Goal: Information Seeking & Learning: Learn about a topic

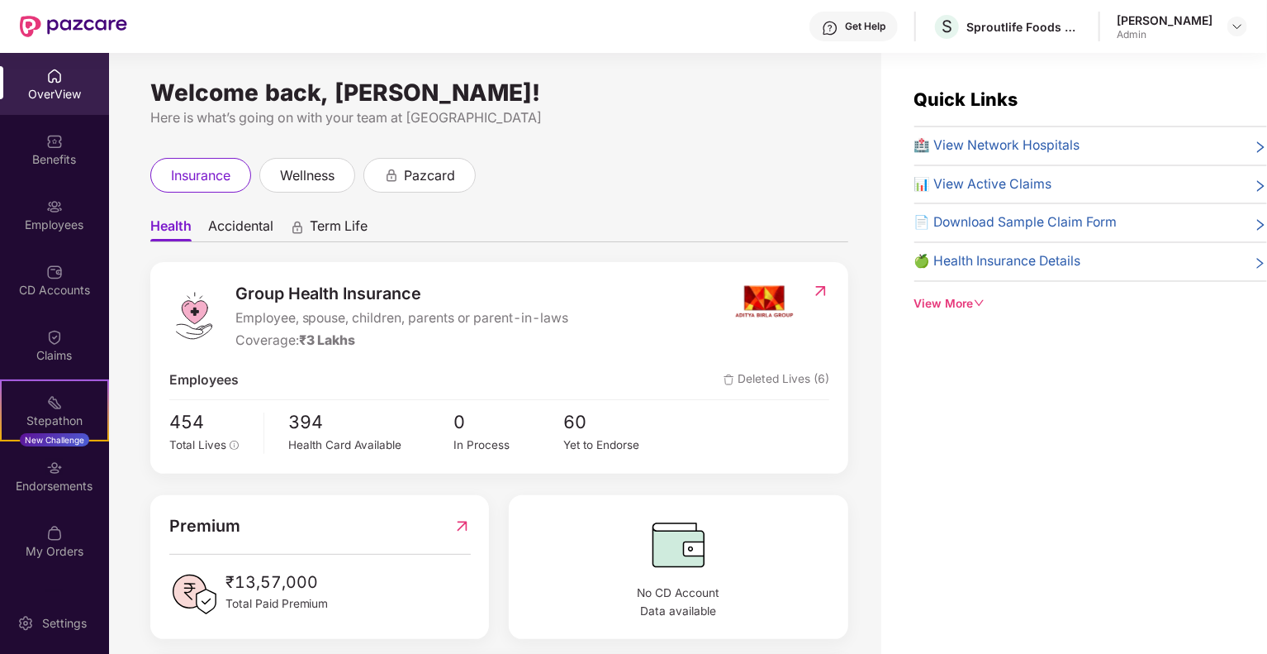
click at [1159, 26] on div "Ravneet Kang Admin" at bounding box center [1165, 26] width 96 height 29
click at [1238, 26] on img at bounding box center [1237, 26] width 13 height 13
click at [1127, 69] on div "Switch to User view" at bounding box center [1160, 66] width 215 height 32
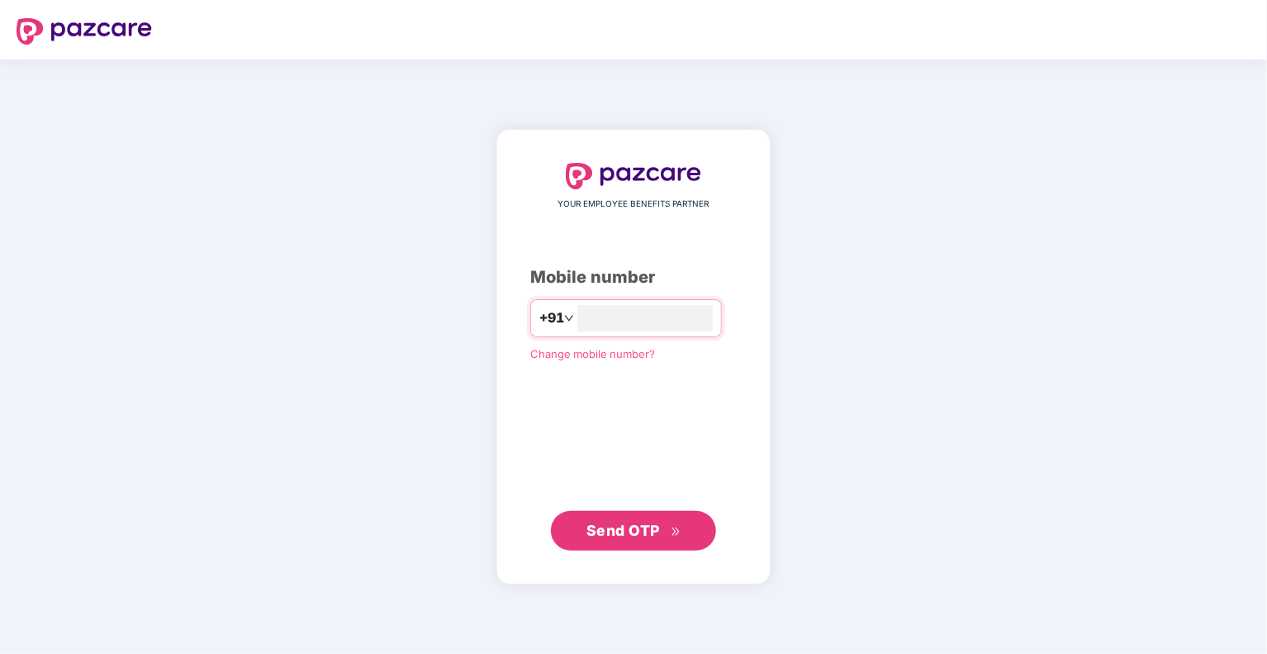
type input "**********"
click at [622, 532] on span "Send OTP" at bounding box center [624, 529] width 74 height 17
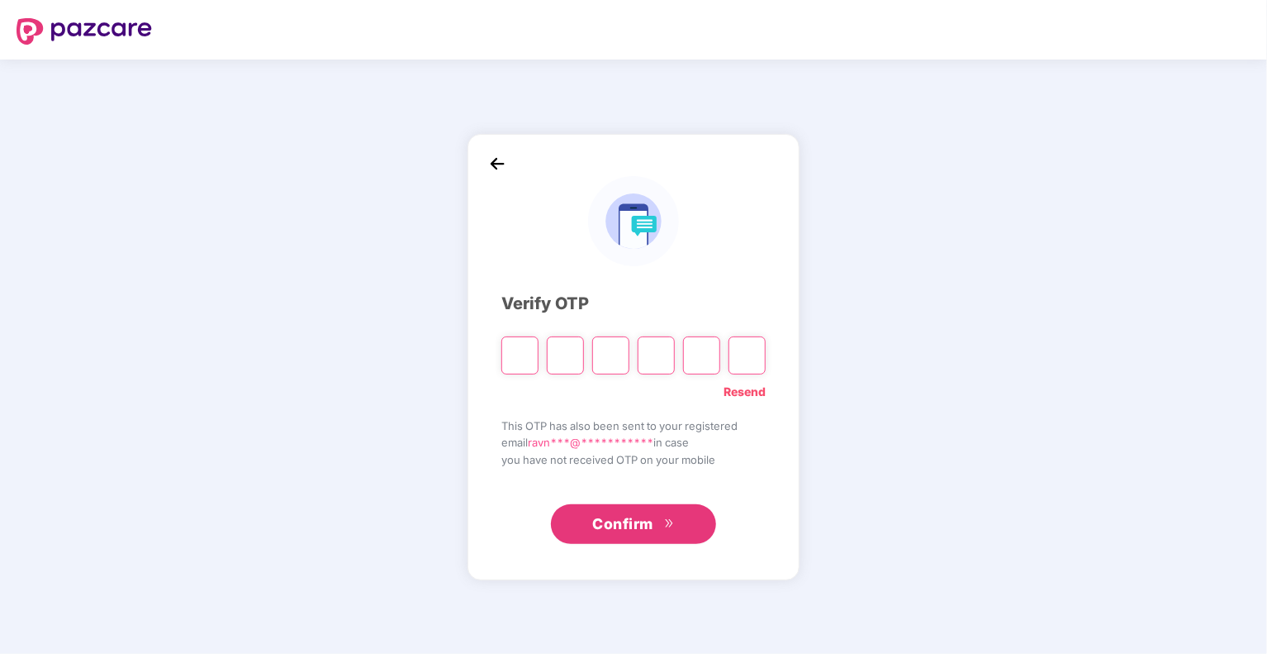
type input "*"
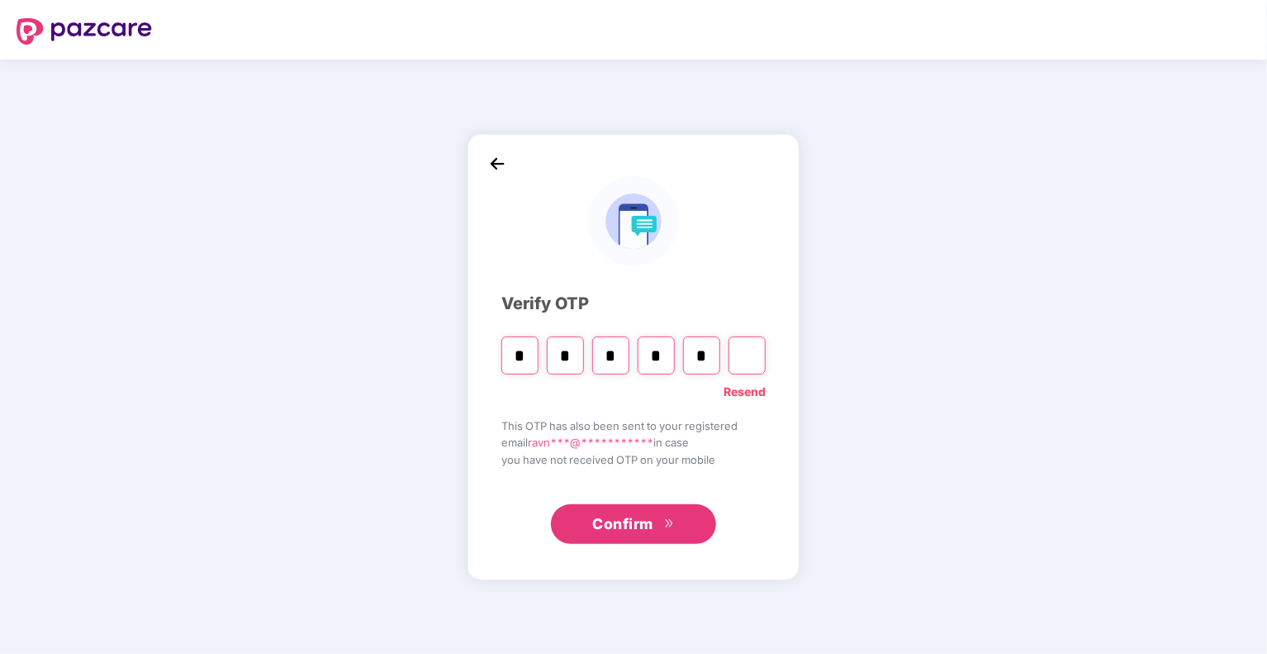
type input "*"
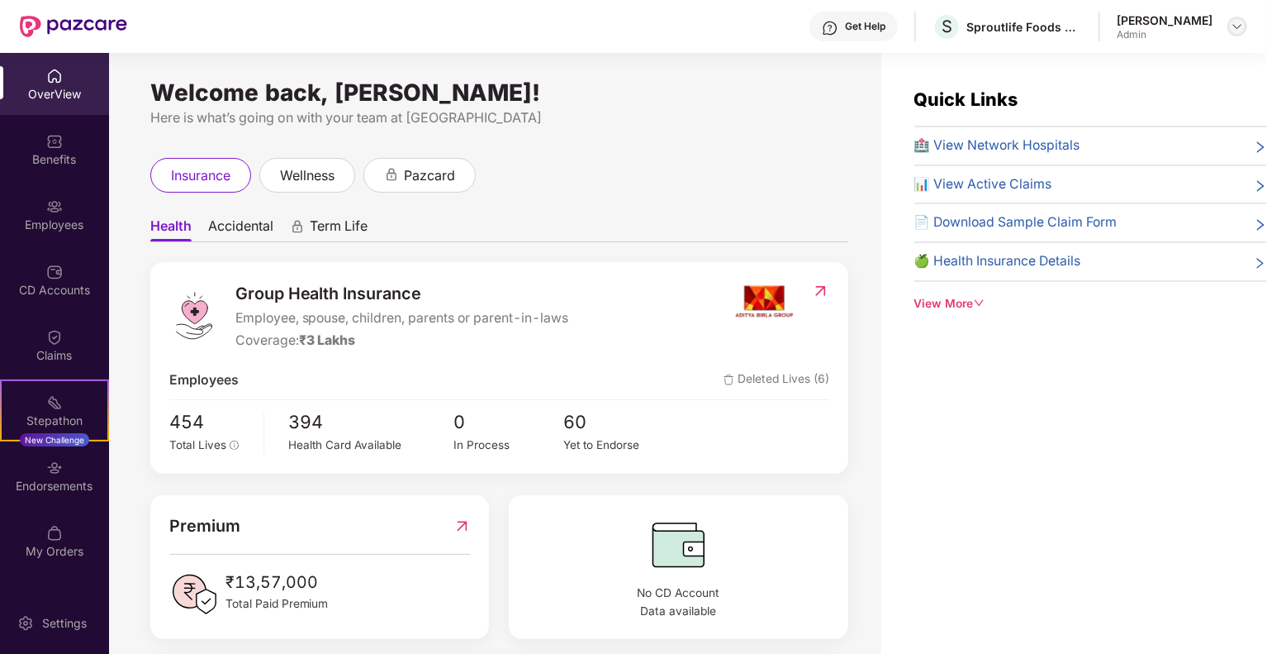
click at [1243, 20] on img at bounding box center [1237, 26] width 13 height 13
click at [1134, 70] on div "Switch to User view" at bounding box center [1160, 66] width 215 height 32
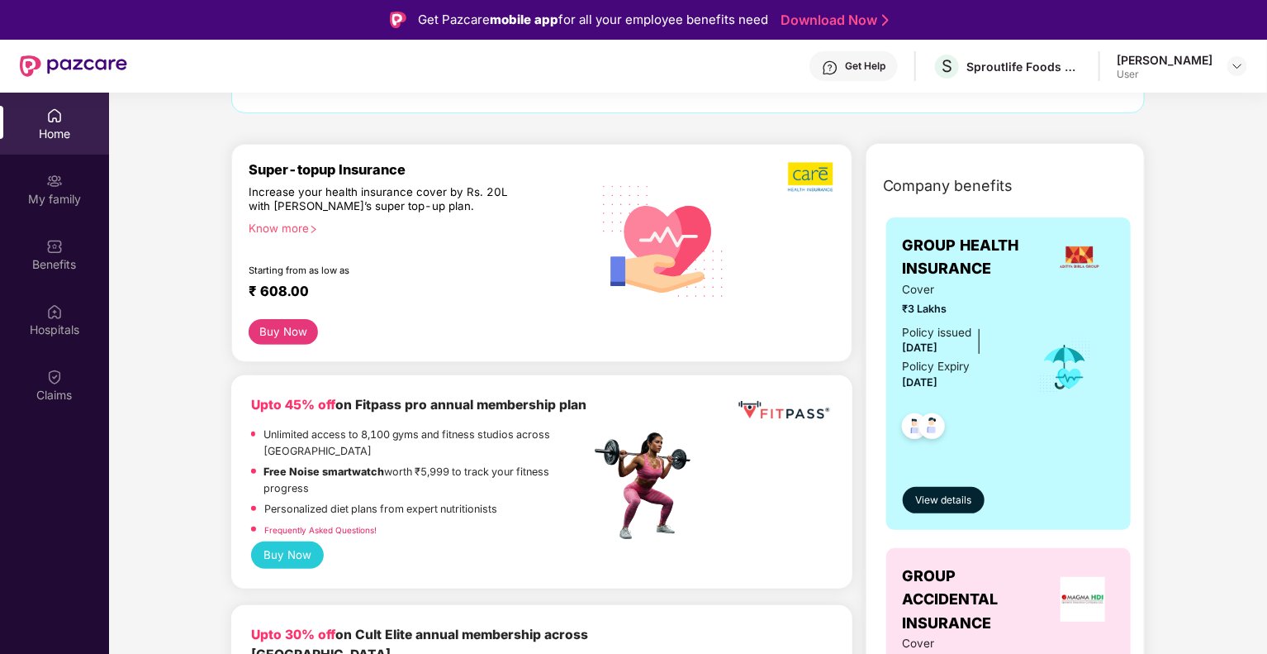
scroll to position [165, 0]
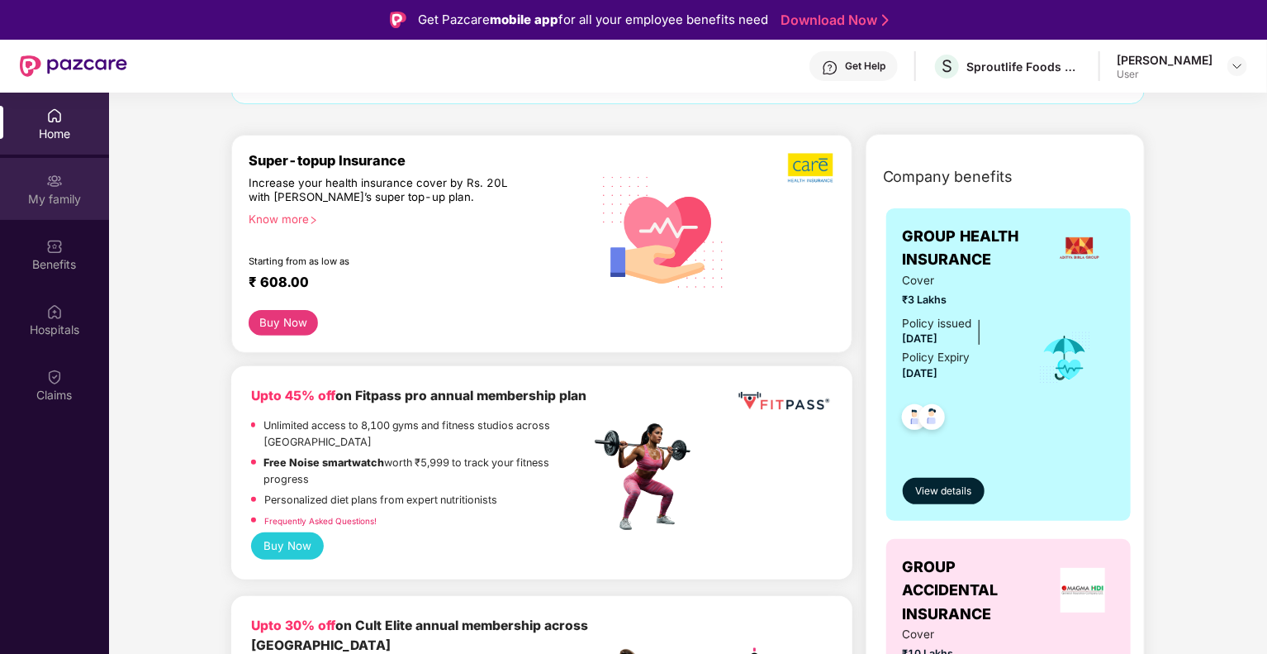
click at [61, 193] on div "My family" at bounding box center [54, 199] width 109 height 17
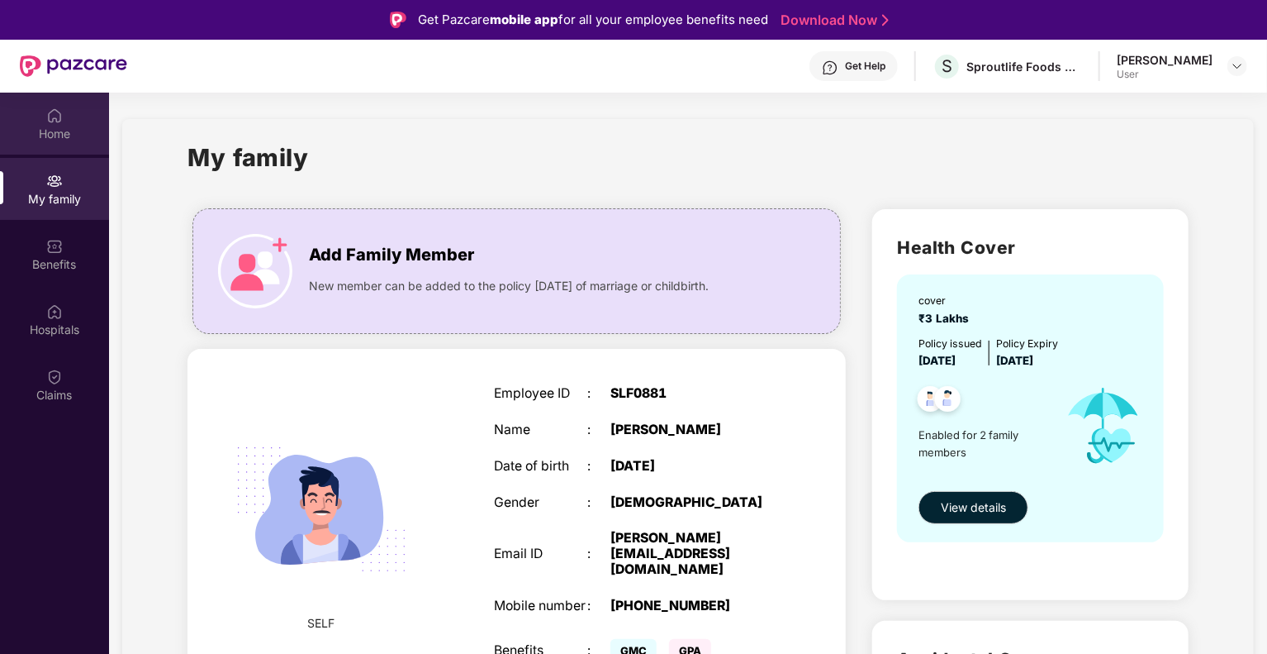
click at [63, 117] on div "Home" at bounding box center [54, 124] width 109 height 62
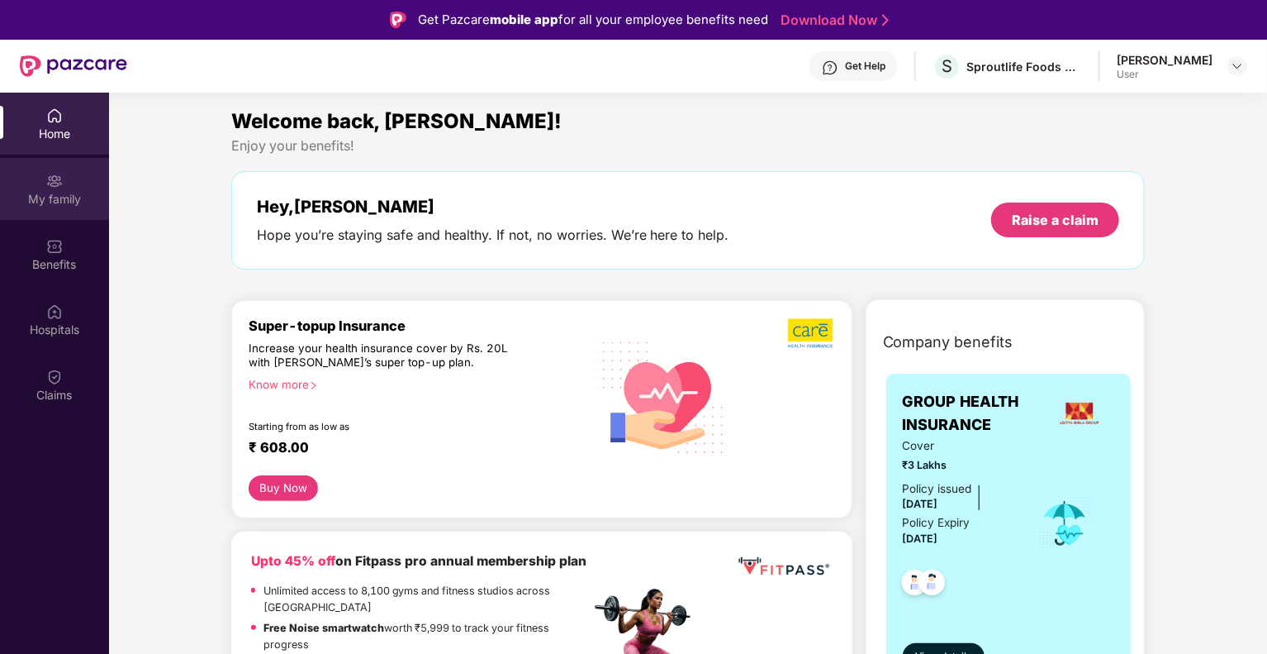
click at [93, 204] on div "My family" at bounding box center [54, 199] width 109 height 17
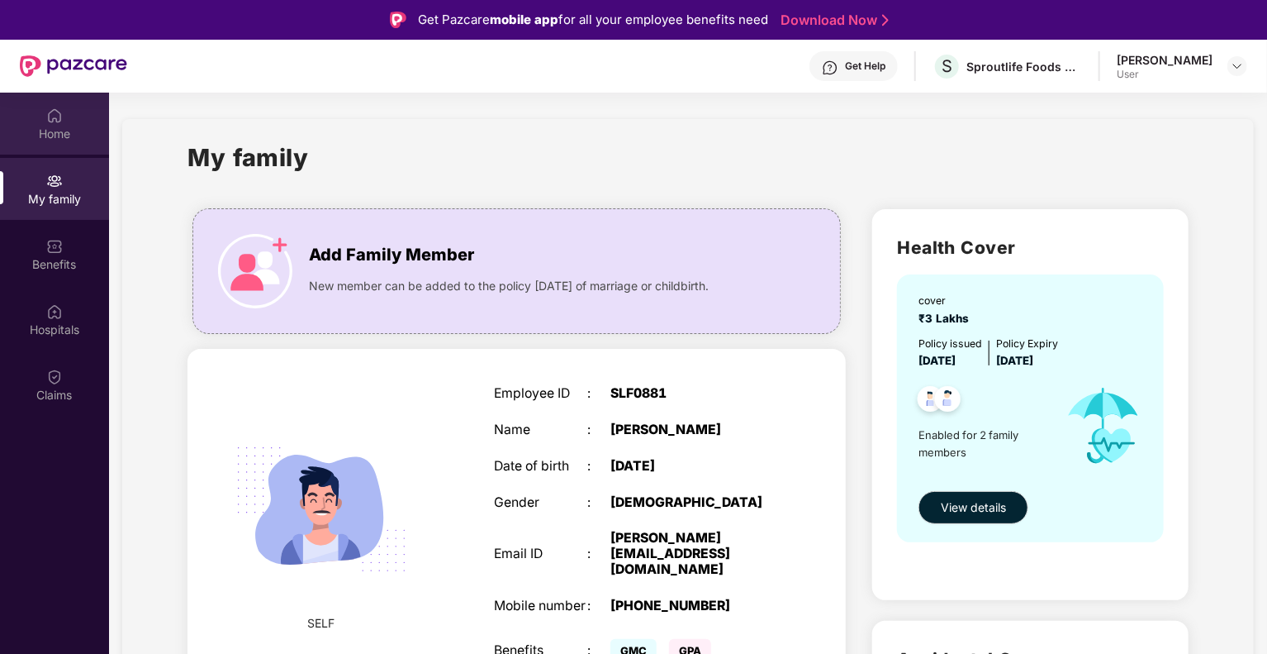
click at [63, 131] on div "Home" at bounding box center [54, 134] width 109 height 17
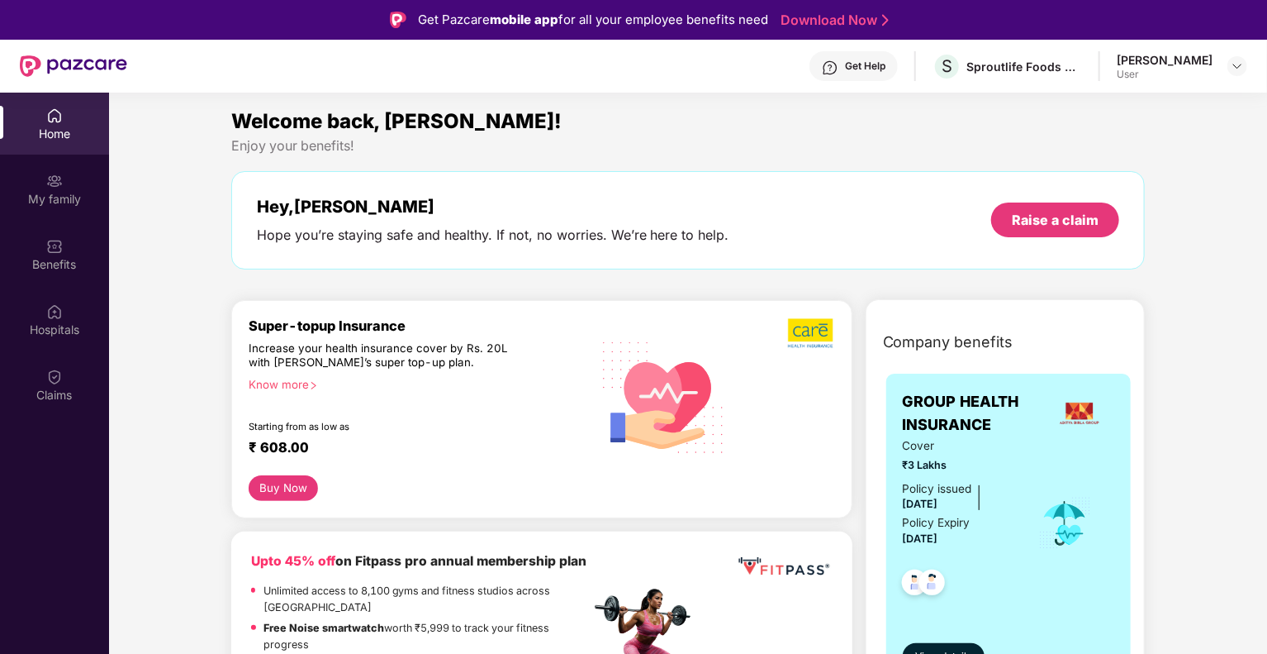
click at [305, 386] on div "Know more" at bounding box center [415, 384] width 332 height 12
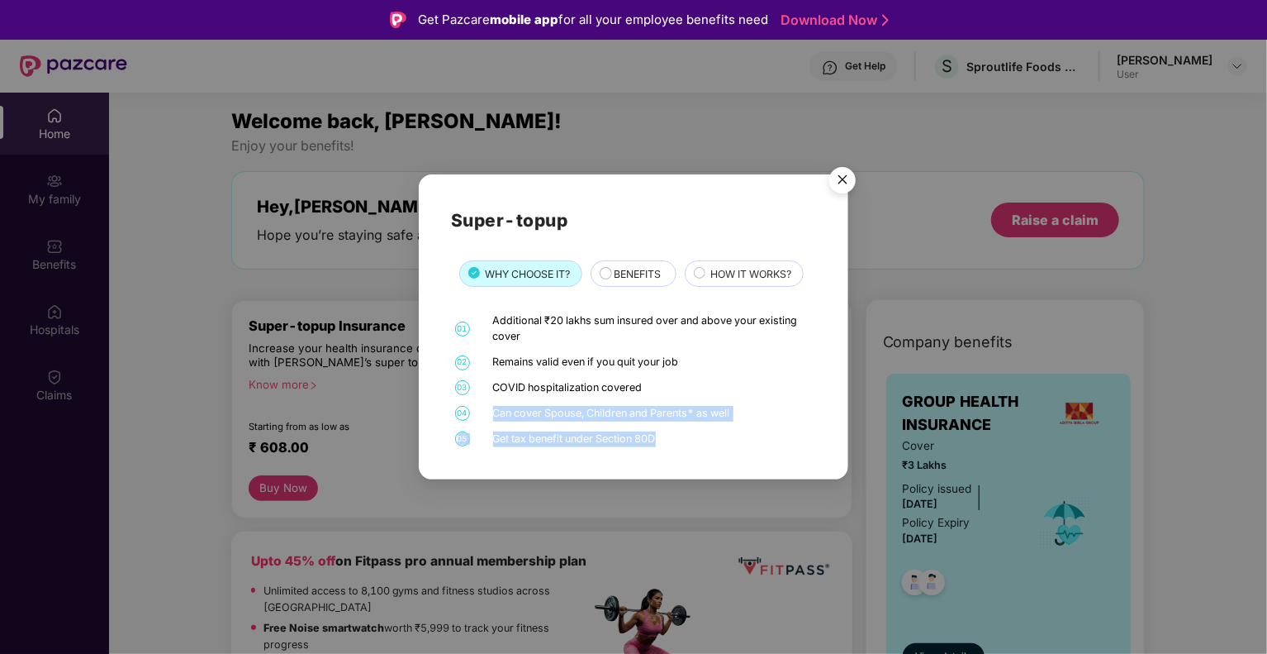
drag, startPoint x: 551, startPoint y: 413, endPoint x: 715, endPoint y: 426, distance: 164.1
click at [715, 426] on div "01 Additional ₹20 lakhs sum insured over and above your existing cover 02 Remai…" at bounding box center [633, 379] width 365 height 133
click at [692, 435] on div "Get tax benefit under Section 80D" at bounding box center [653, 439] width 320 height 16
click at [738, 407] on div "Can cover Spouse, Children and Parents* as well" at bounding box center [653, 414] width 320 height 16
click at [701, 269] on circle at bounding box center [699, 273] width 11 height 11
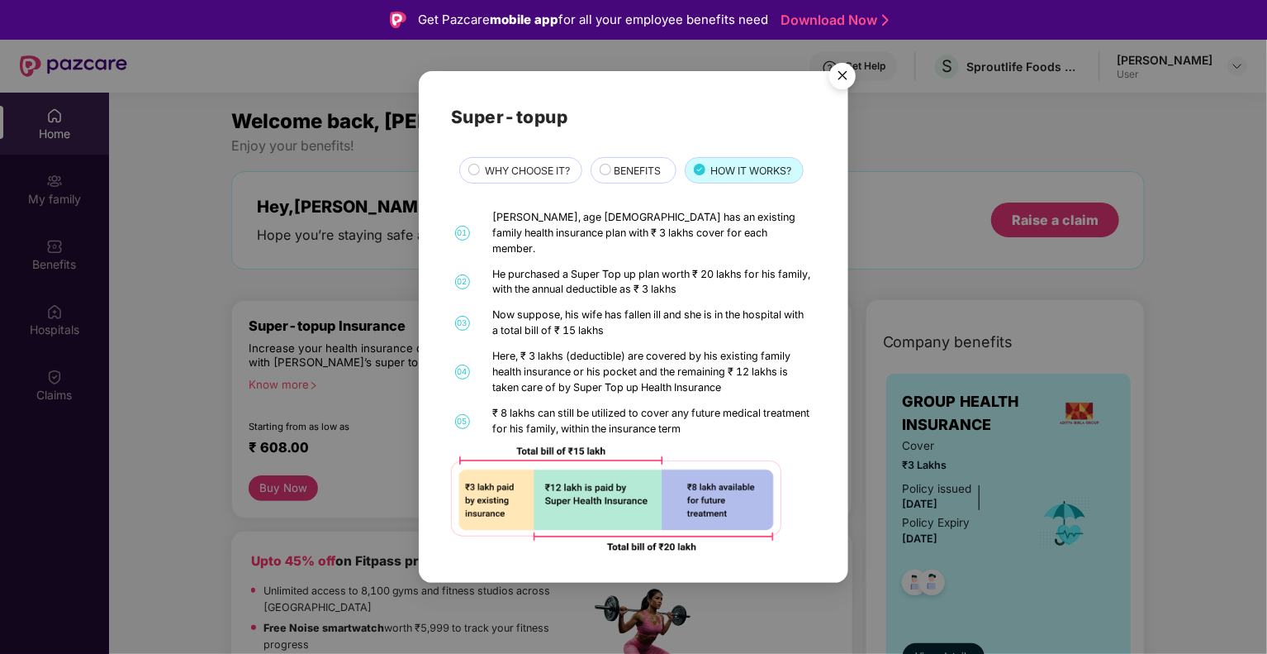
click at [608, 174] on div "BENEFITS" at bounding box center [637, 172] width 62 height 18
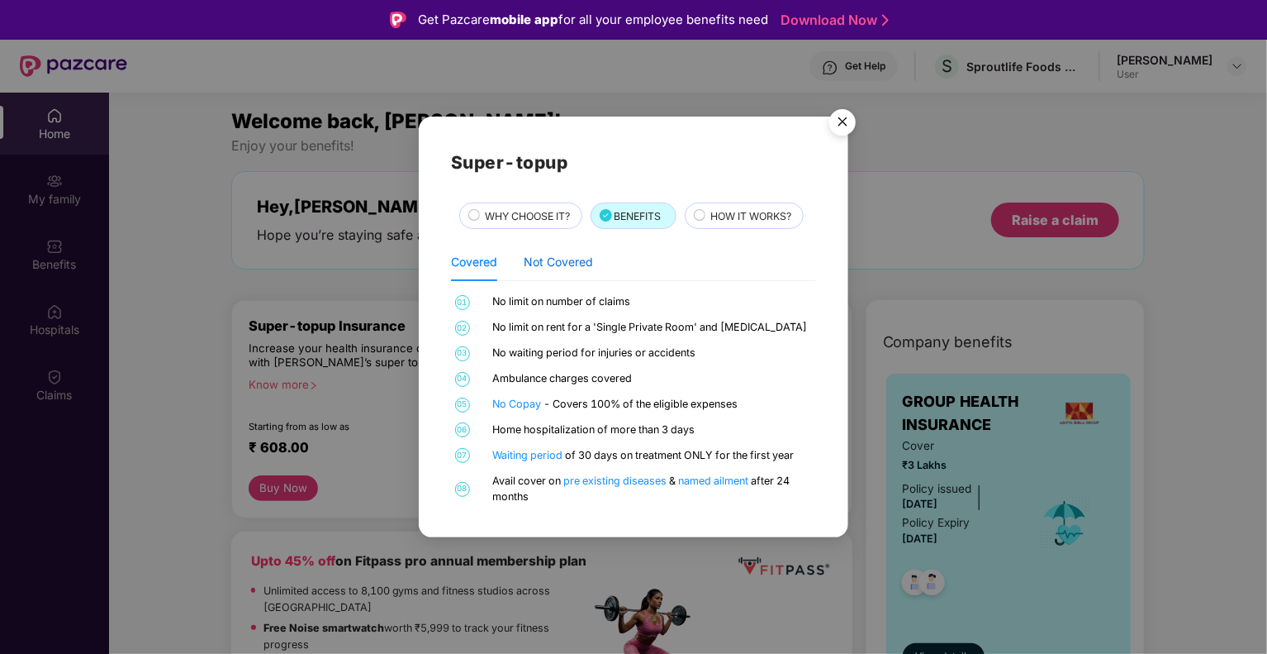
click at [550, 264] on div "Not Covered" at bounding box center [558, 262] width 69 height 18
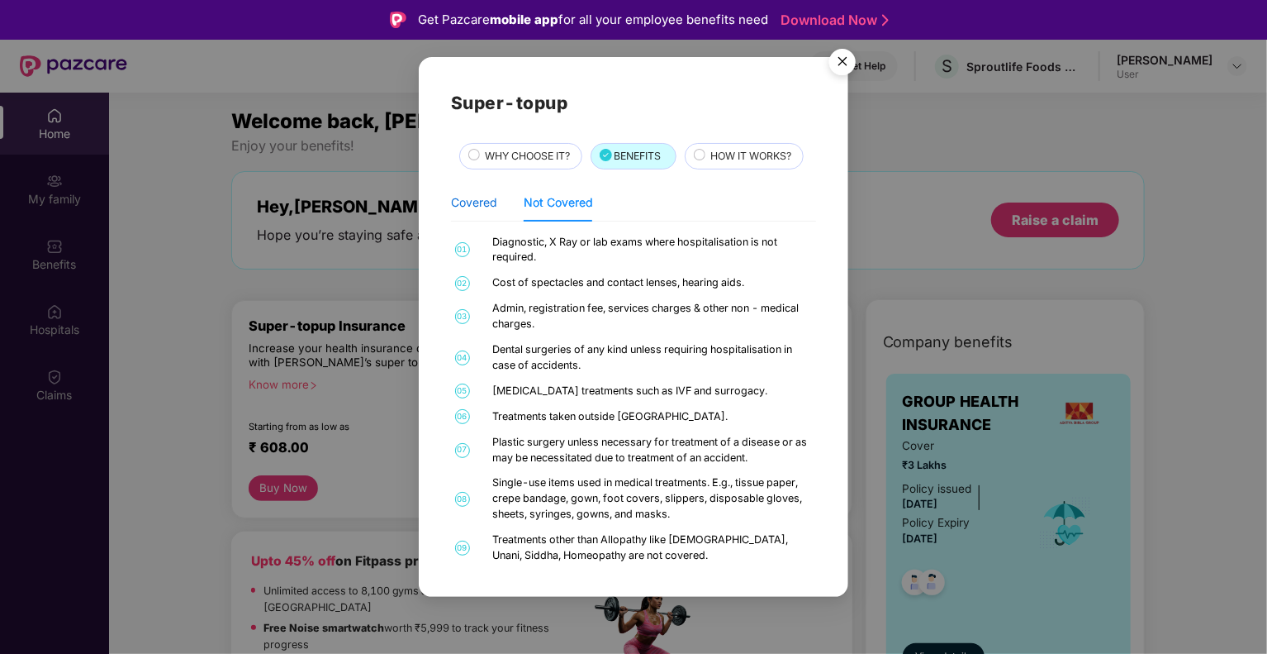
click at [473, 200] on div "Covered" at bounding box center [474, 202] width 46 height 18
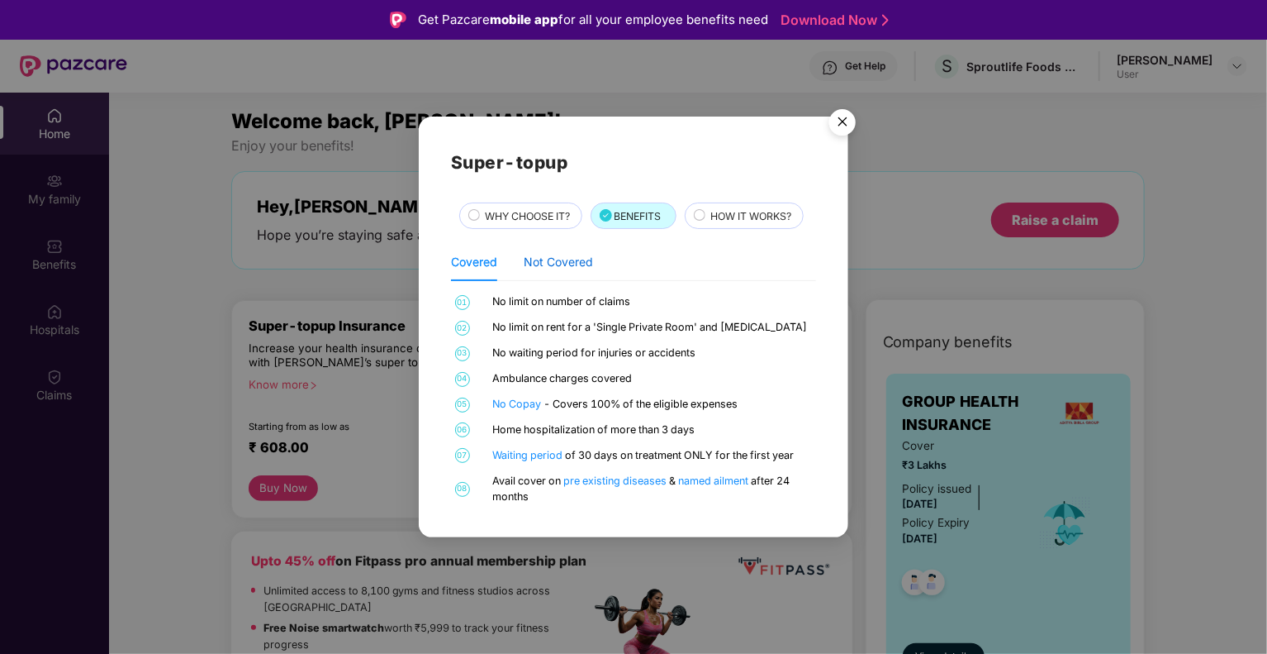
click at [556, 258] on div "Not Covered" at bounding box center [558, 262] width 69 height 18
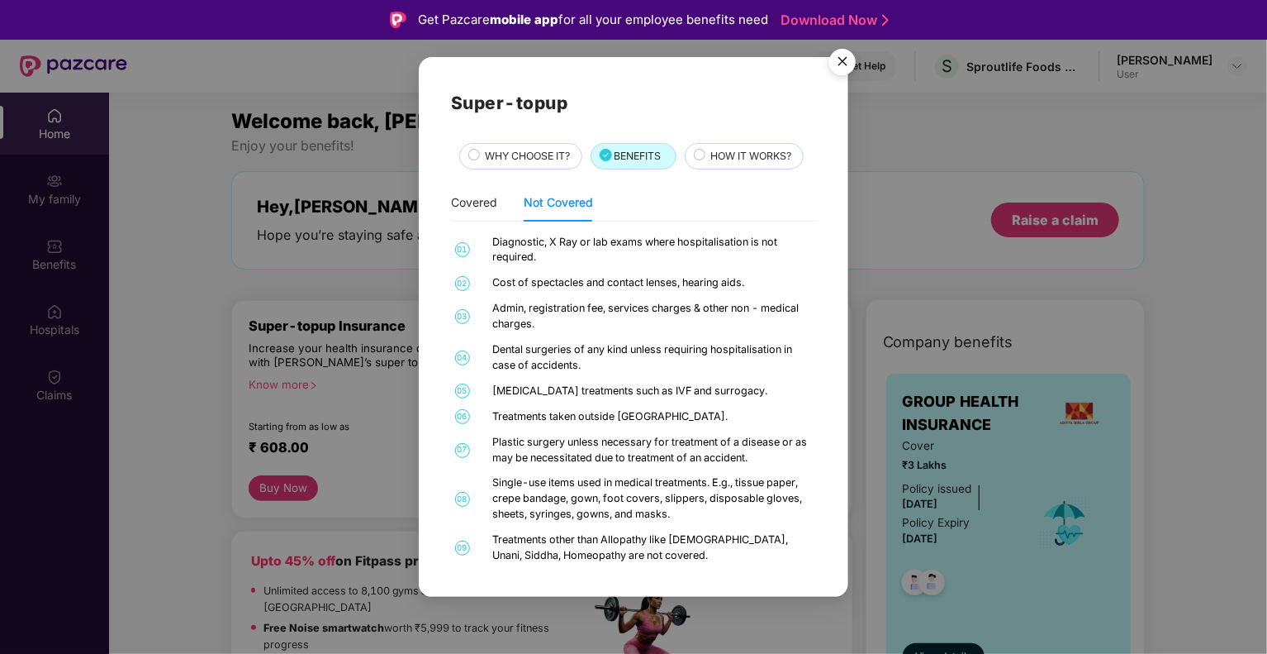
scroll to position [23, 0]
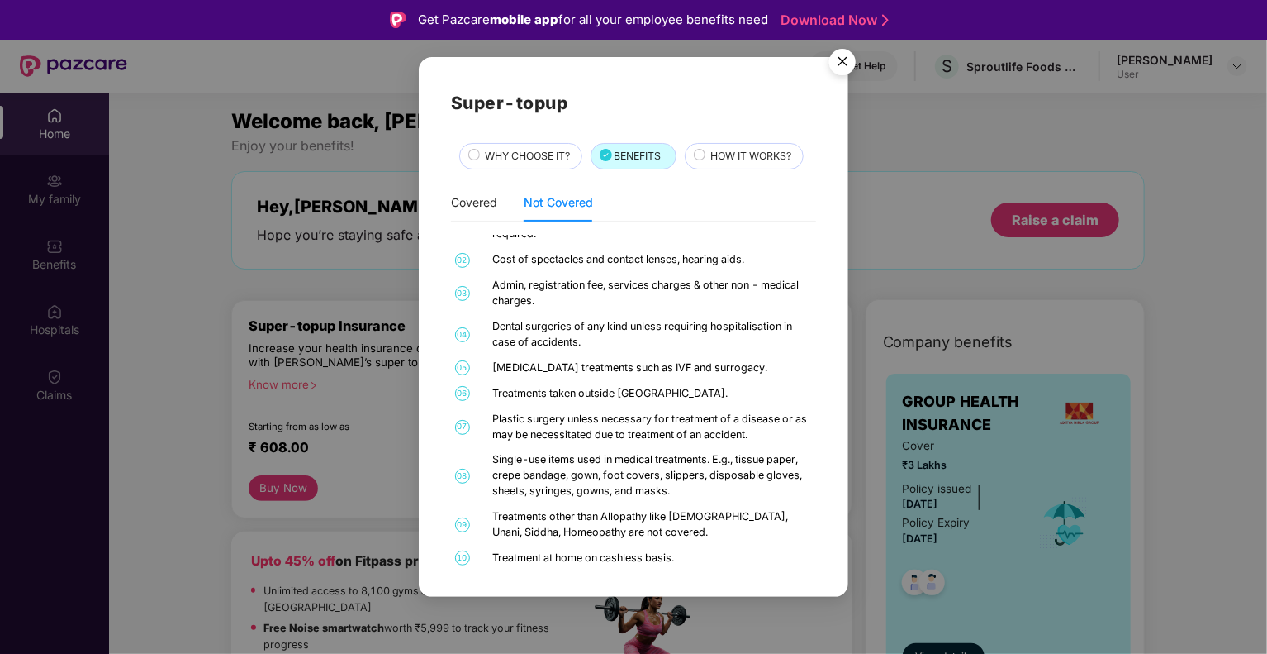
click at [835, 65] on img "Close" at bounding box center [843, 64] width 46 height 46
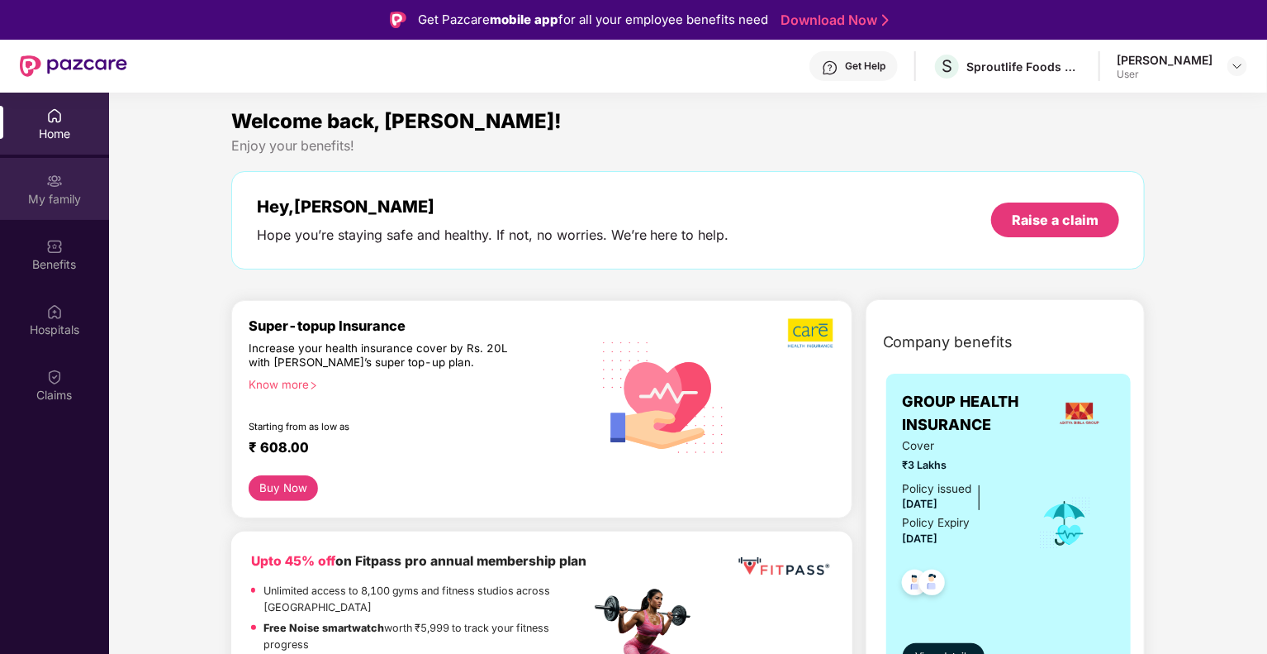
click at [52, 185] on img at bounding box center [54, 181] width 17 height 17
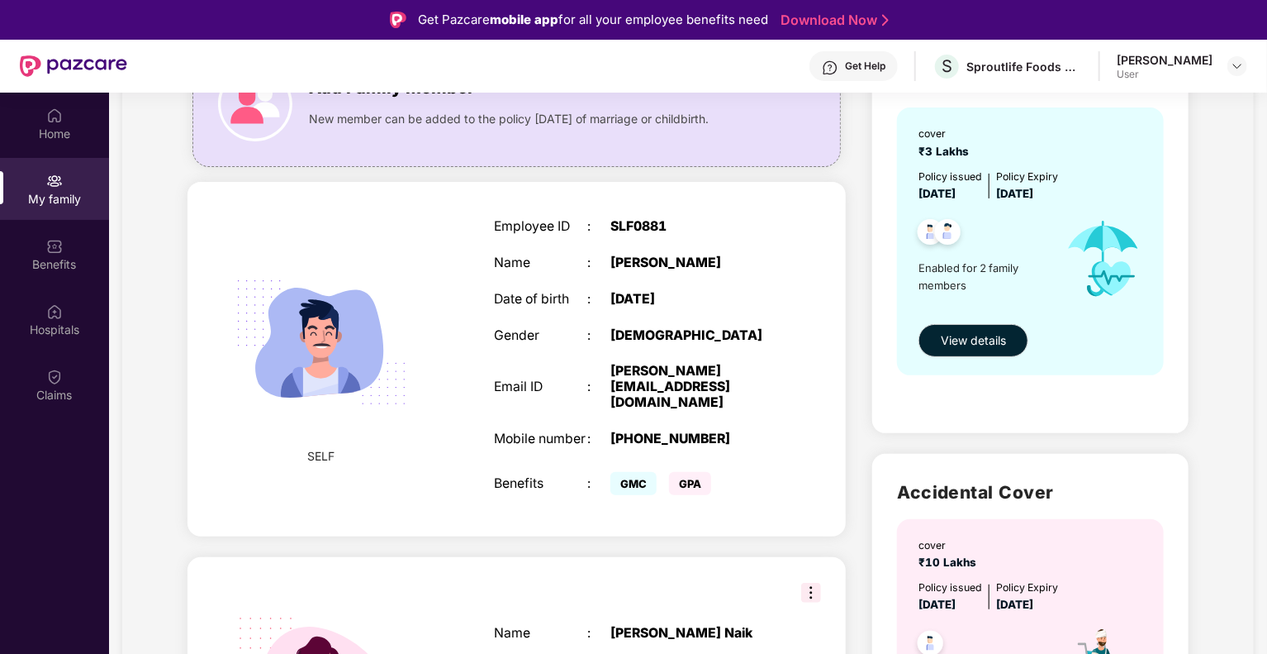
scroll to position [165, 0]
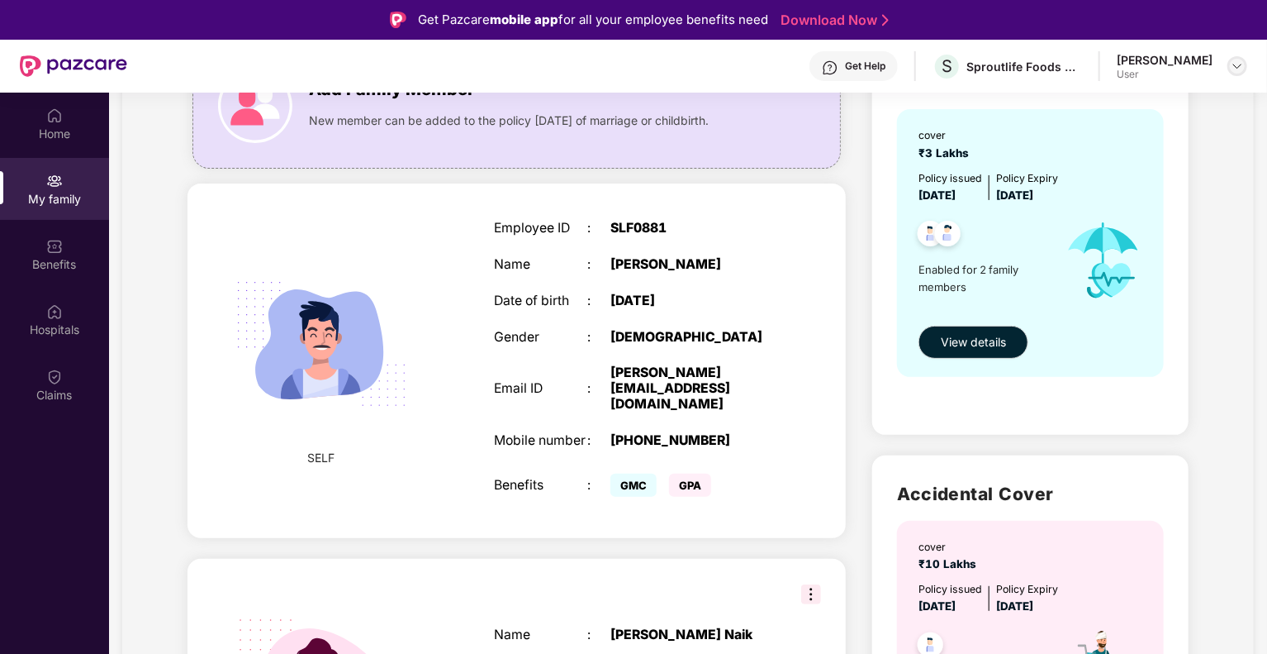
click at [1245, 59] on div at bounding box center [1238, 66] width 20 height 20
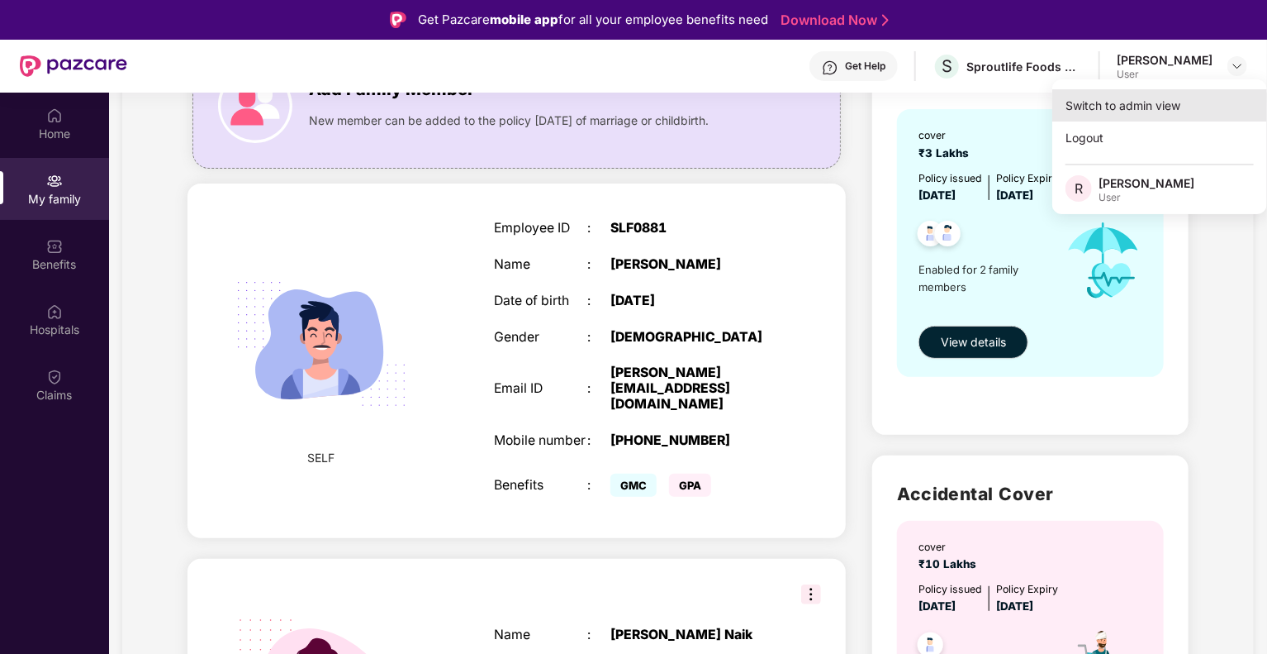
click at [1122, 117] on div "Switch to admin view" at bounding box center [1160, 105] width 215 height 32
